Goal: Task Accomplishment & Management: Complete application form

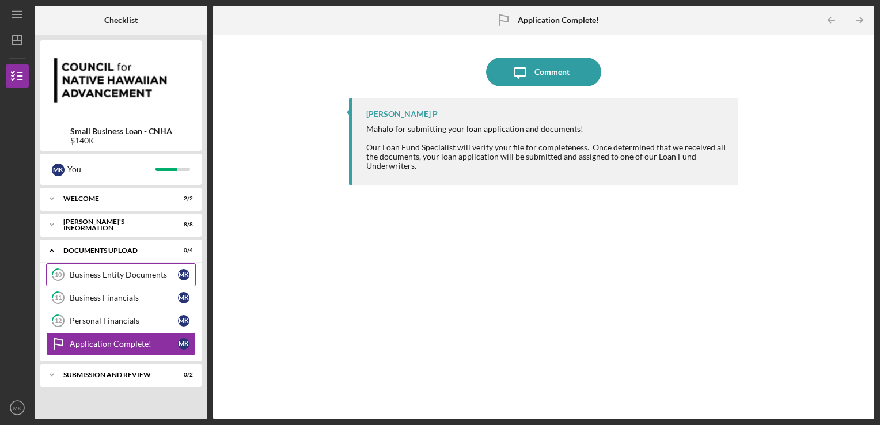
click at [133, 279] on div "Business Entity Documents" at bounding box center [124, 274] width 108 height 9
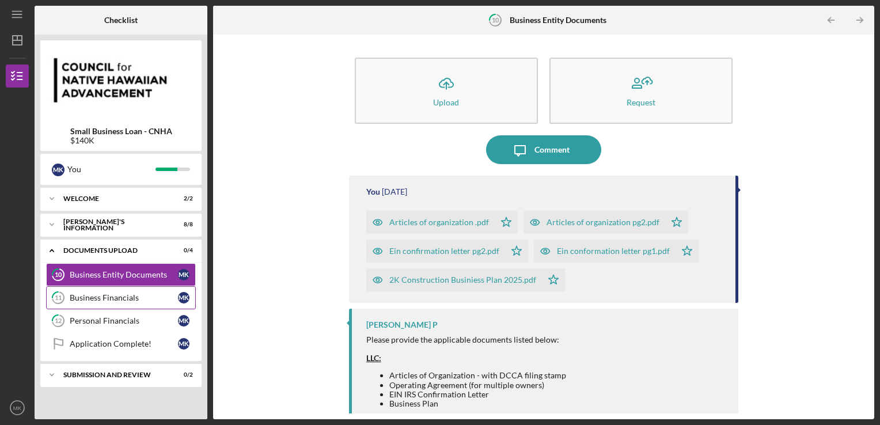
click at [141, 300] on div "Business Financials" at bounding box center [124, 297] width 108 height 9
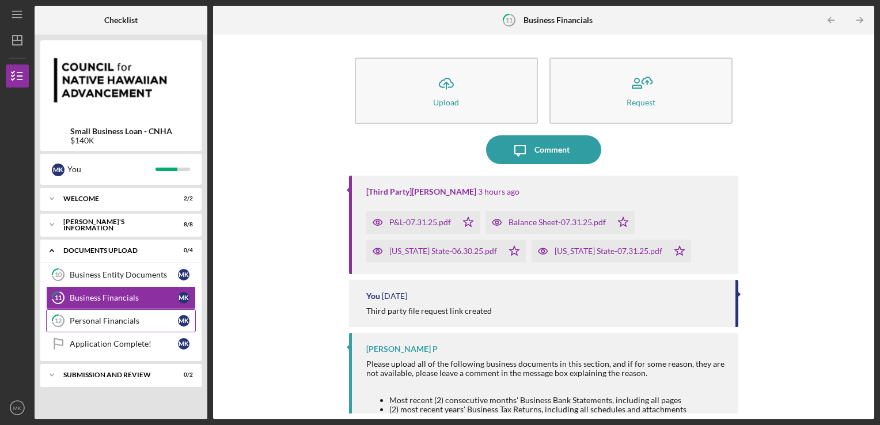
click at [119, 323] on div "Personal Financials" at bounding box center [124, 320] width 108 height 9
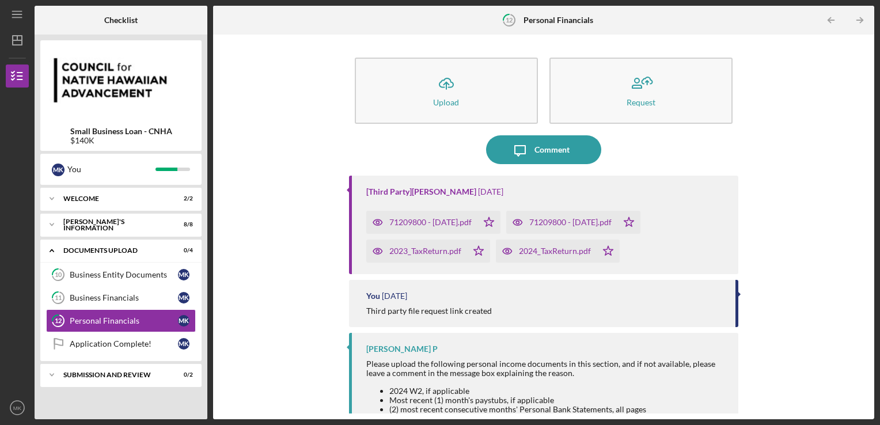
click at [428, 249] on div "2023_TaxReturn.pdf" at bounding box center [426, 251] width 72 height 9
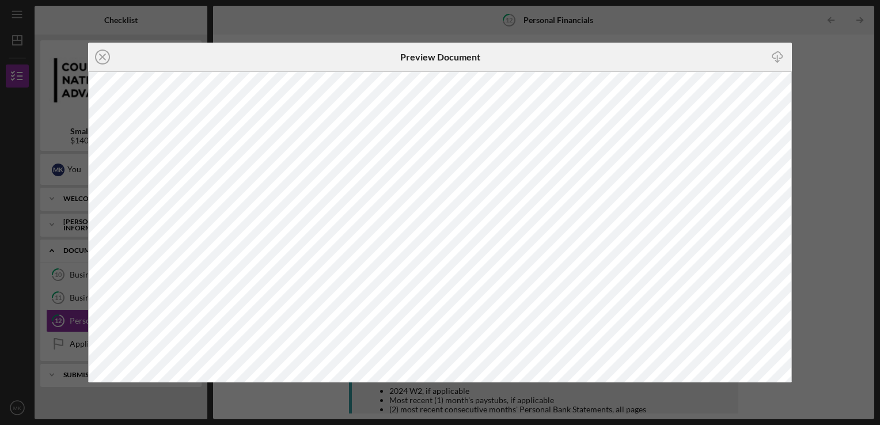
drag, startPoint x: 816, startPoint y: 105, endPoint x: 816, endPoint y: 96, distance: 9.2
click at [816, 105] on div "Icon/Close Preview Document Icon/Download" at bounding box center [440, 212] width 880 height 425
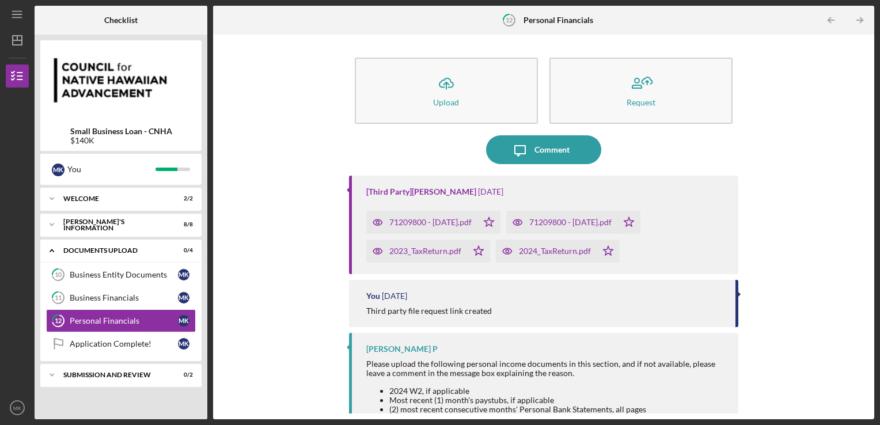
click at [545, 250] on div "2024_TaxReturn.pdf" at bounding box center [555, 251] width 72 height 9
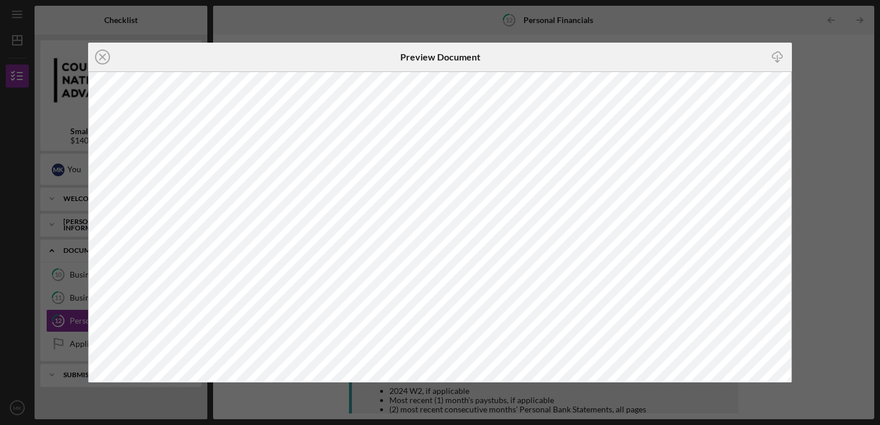
click at [781, 58] on icon "button" at bounding box center [778, 55] width 10 height 6
click at [317, 18] on div "Icon/Close Preview Document Icon/Download" at bounding box center [440, 212] width 880 height 425
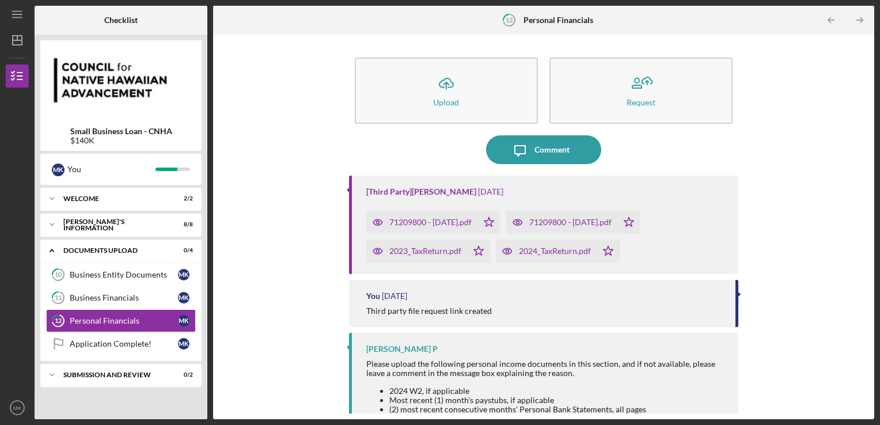
click at [546, 251] on div "2024_TaxReturn.pdf" at bounding box center [555, 251] width 72 height 9
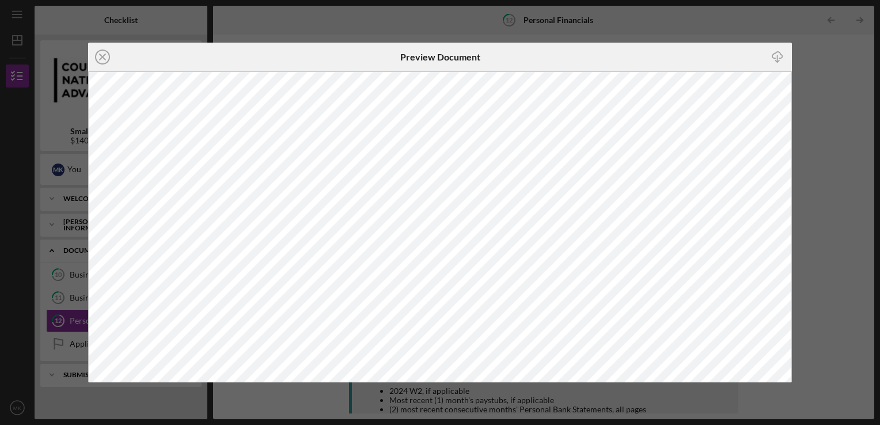
click at [834, 64] on div "Icon/Close Preview Document Icon/Download" at bounding box center [440, 212] width 880 height 425
